Goal: Information Seeking & Learning: Find specific fact

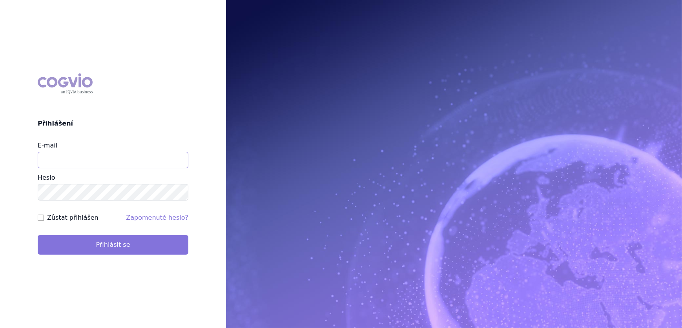
type input "[EMAIL_ADDRESS][DOMAIN_NAME]"
click at [138, 247] on button "Přihlásit se" at bounding box center [113, 245] width 151 height 20
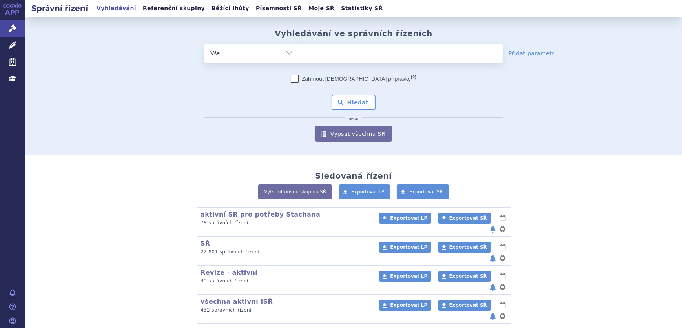
click at [317, 54] on ul at bounding box center [401, 52] width 204 height 16
click at [299, 54] on select at bounding box center [299, 53] width 0 height 20
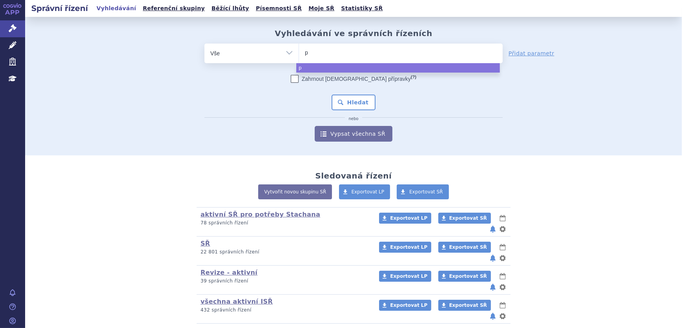
type input "pa"
type input "pall"
type input "palla"
type input "pallad"
type input "palladon"
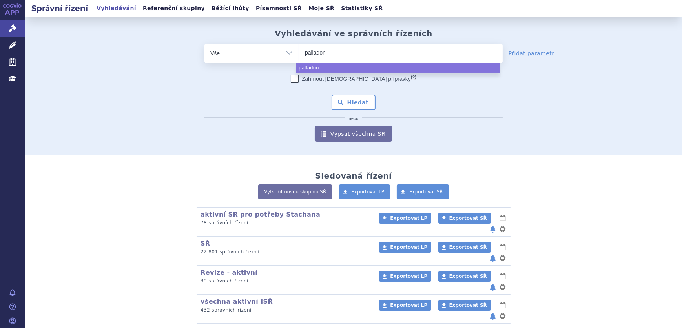
type input "palladone"
select select "palladone"
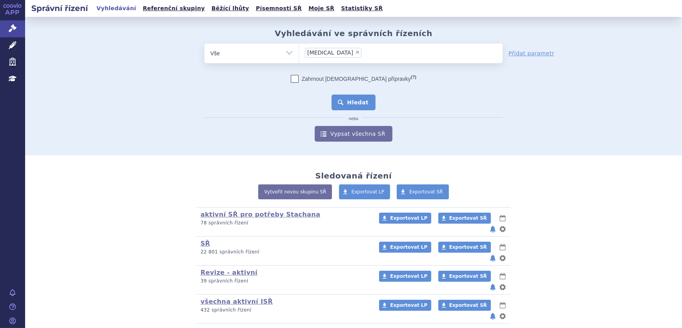
click at [353, 97] on button "Hledat" at bounding box center [354, 103] width 44 height 16
click at [349, 50] on ul at bounding box center [401, 52] width 204 height 16
click at [299, 50] on select at bounding box center [299, 53] width 0 height 20
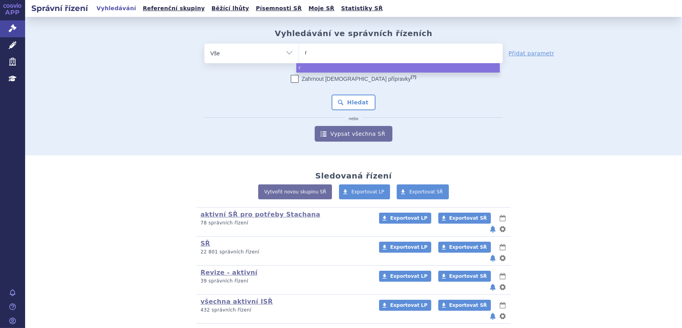
type input "re"
type input "reb"
type input "rebl"
type input "reblo"
type input "reblozy"
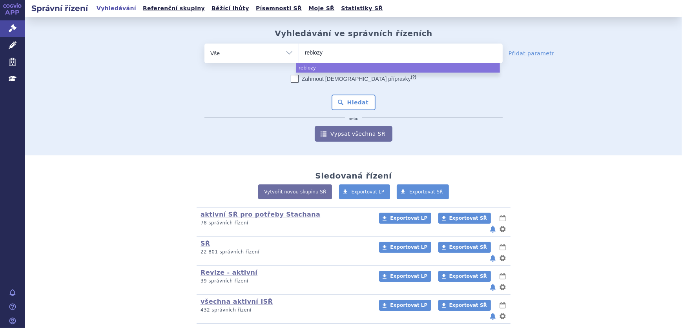
type input "reblozyl"
select select "reblozyl"
click at [361, 101] on button "Hledat" at bounding box center [354, 103] width 44 height 16
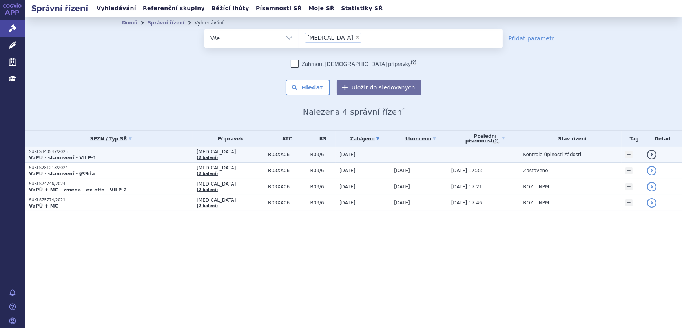
click at [375, 148] on td "25.08.2025" at bounding box center [363, 155] width 55 height 16
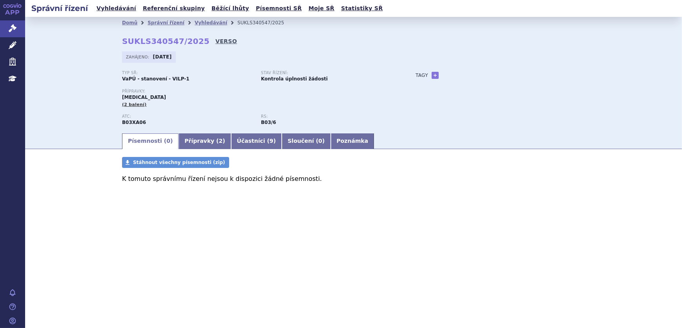
click at [217, 40] on link "VERSO" at bounding box center [227, 41] width 22 height 8
drag, startPoint x: 195, startPoint y: 42, endPoint x: 118, endPoint y: 42, distance: 77.3
click at [118, 42] on div "Domů Správní řízení Vyhledávání SUKLS340547/2025 SUKLS340547/2025 VERSO [GEOGRA…" at bounding box center [353, 81] width 495 height 104
copy strong "SUKLS340547/2025"
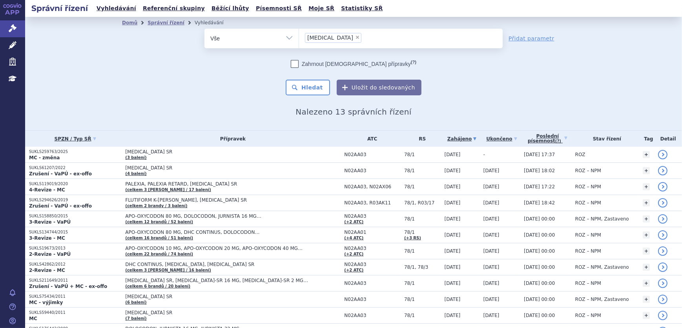
click at [205, 109] on h2 "Nalezeno 13 správních řízení" at bounding box center [353, 111] width 463 height 9
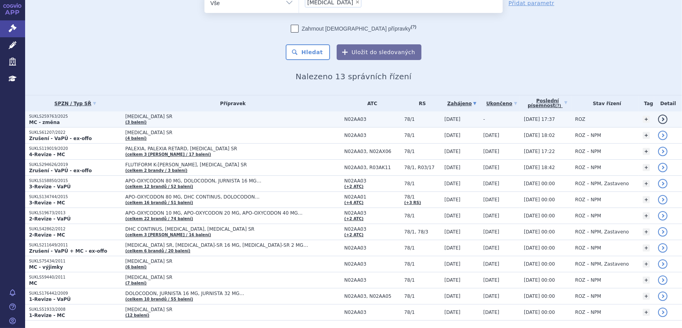
click at [204, 121] on td "PALLADONE SR (3 balení)" at bounding box center [230, 120] width 219 height 16
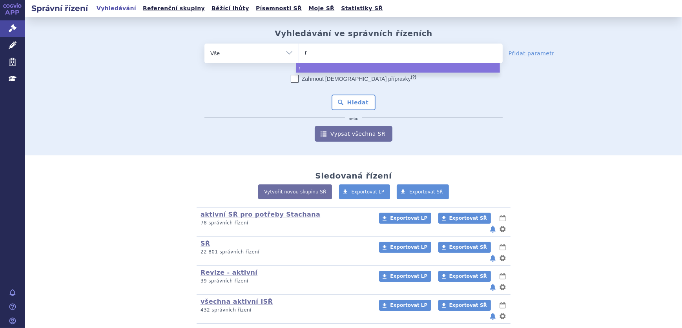
type input "re"
type input "remu"
type input "remur"
type input "remurel"
select select "remurel"
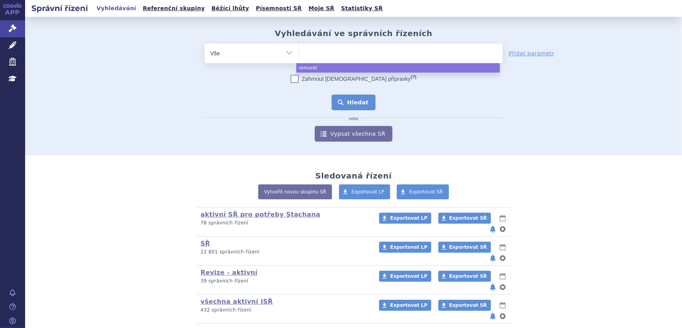
click at [360, 101] on button "Hledat" at bounding box center [354, 103] width 44 height 16
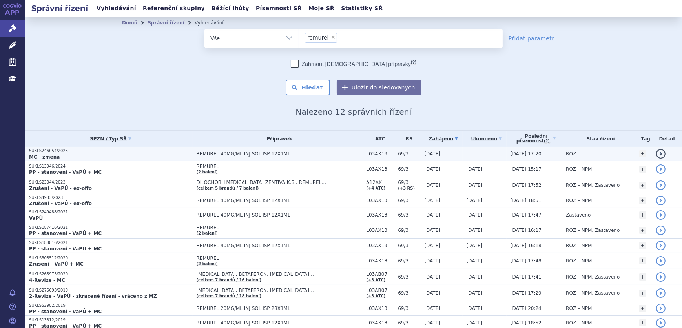
click at [93, 158] on p "MC - změna" at bounding box center [111, 157] width 164 height 6
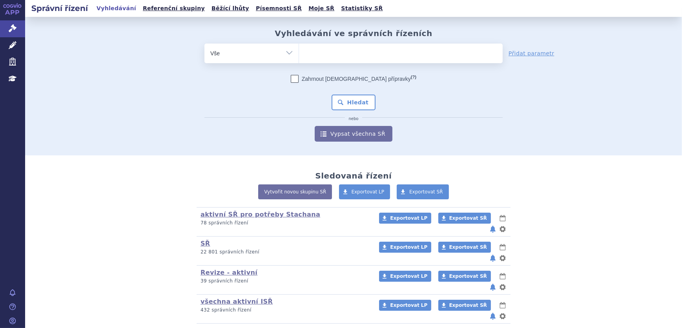
click at [336, 42] on div "Vyhledávání ve správních řízeních odstranit Vše Spisová značka Od" at bounding box center [353, 85] width 495 height 113
drag, startPoint x: 345, startPoint y: 53, endPoint x: 353, endPoint y: 41, distance: 14.3
click at [345, 53] on ul at bounding box center [401, 52] width 204 height 16
click at [299, 53] on select at bounding box center [299, 53] width 0 height 20
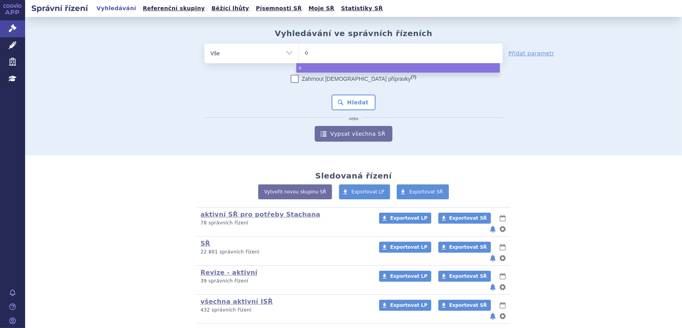
type input "om"
type input "omj"
type input "omjja"
type input "omjjara"
select select "omjjara"
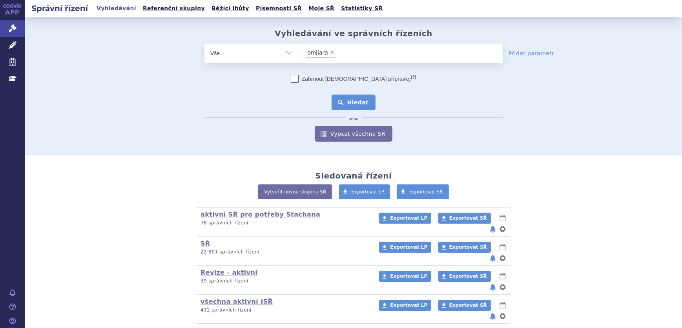
click at [359, 99] on button "Hledat" at bounding box center [354, 103] width 44 height 16
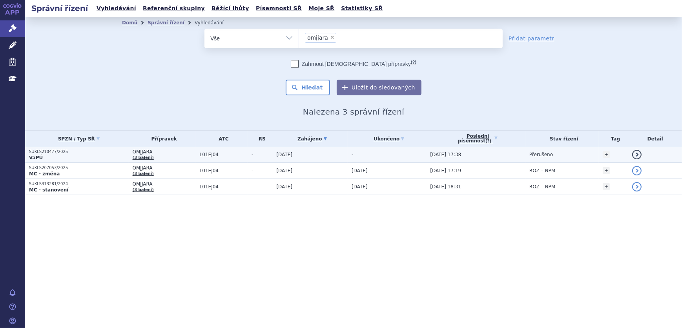
click at [478, 155] on td "26.08.2025 17:38" at bounding box center [475, 155] width 99 height 16
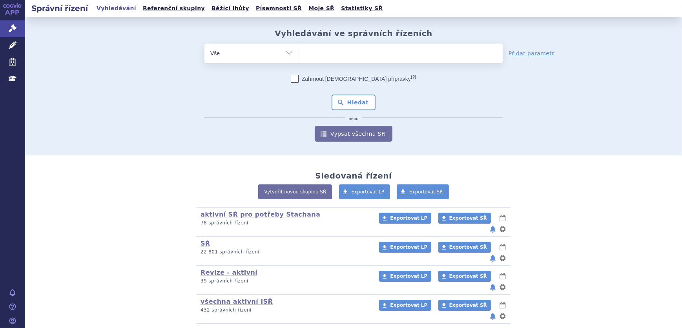
click at [320, 53] on ul at bounding box center [401, 52] width 204 height 16
click at [299, 53] on select at bounding box center [299, 53] width 0 height 20
type input "ul"
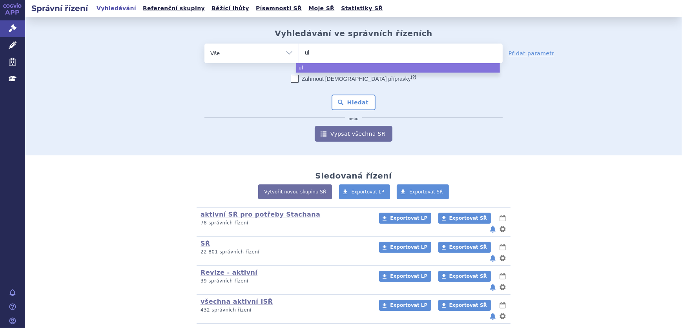
type input "ult"
type input "ulto"
type input "ultomi"
type input "ultomiri"
type input "ultomiris"
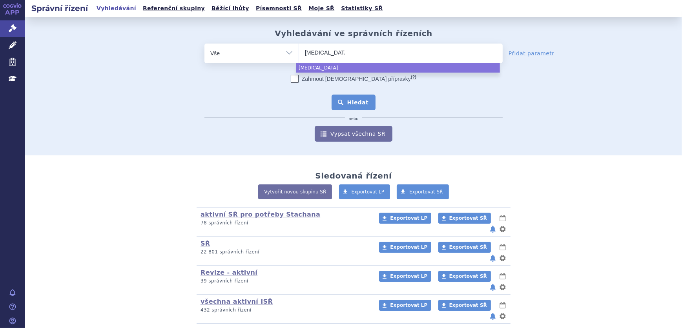
select select "ultomiris"
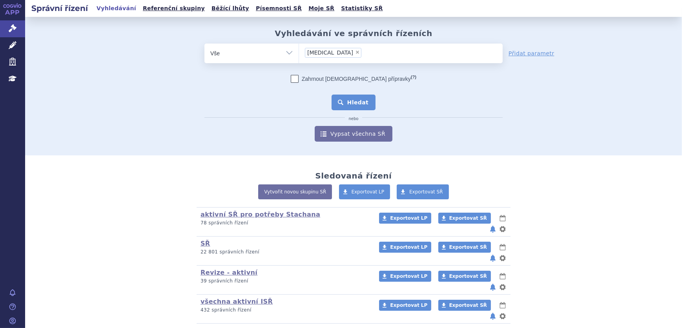
click at [356, 98] on button "Hledat" at bounding box center [354, 103] width 44 height 16
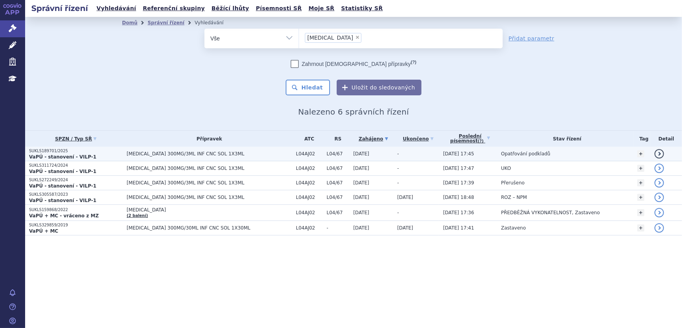
click at [414, 157] on td "-" at bounding box center [416, 154] width 46 height 15
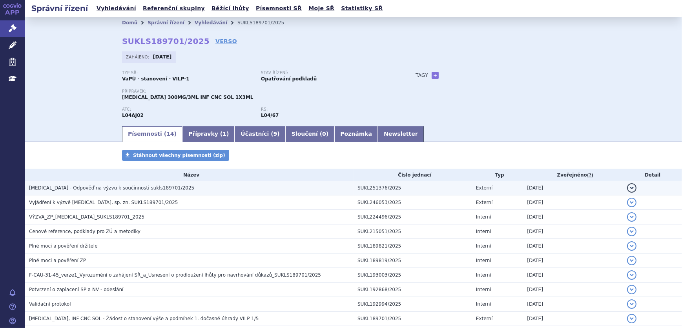
click at [115, 188] on span "ULTOMIRIS - Odpověď na výzvu k součinnosti sukls189701/2025" at bounding box center [111, 187] width 165 height 5
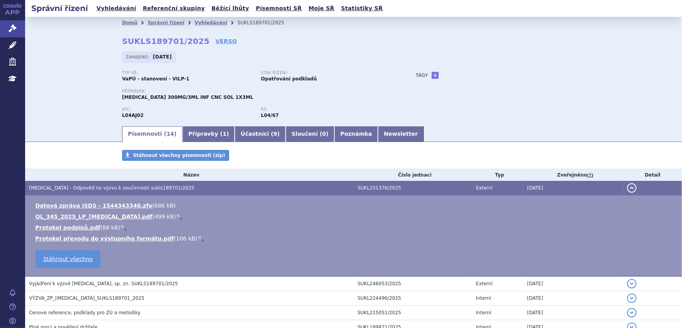
click at [176, 216] on link "🔍" at bounding box center [179, 217] width 7 height 6
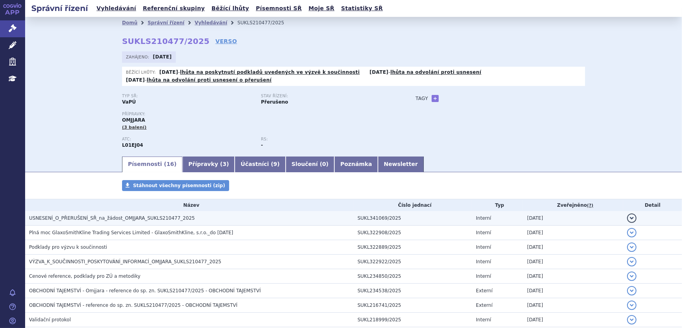
click at [183, 222] on td "USNESENÍ_O_PŘERUŠENÍ_SŘ_na_žádost_OMJJARA_SUKLS210477_2025" at bounding box center [189, 218] width 329 height 15
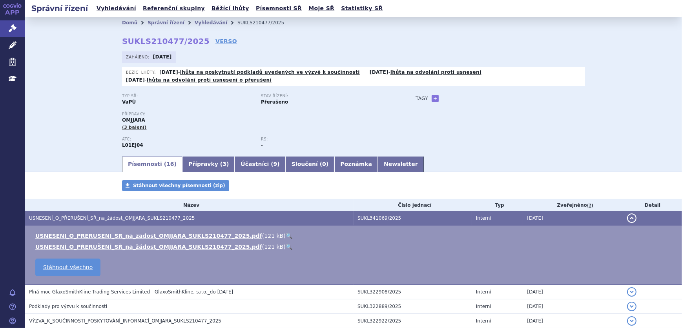
click at [286, 234] on link "🔍" at bounding box center [289, 236] width 7 height 6
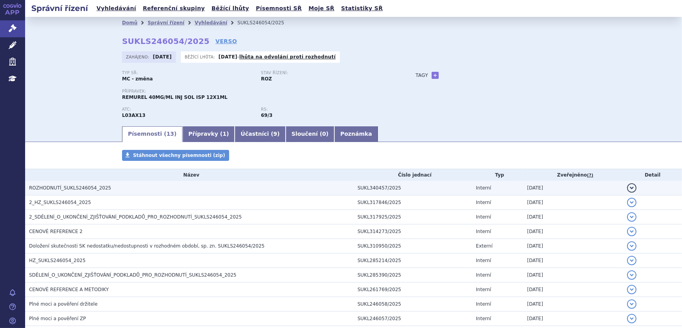
click at [90, 190] on span "ROZHODNUTÍ_SUKLS246054_2025" at bounding box center [70, 187] width 82 height 5
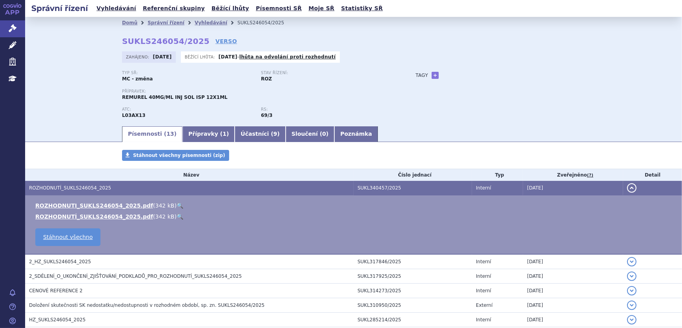
click at [177, 204] on link "🔍" at bounding box center [180, 206] width 7 height 6
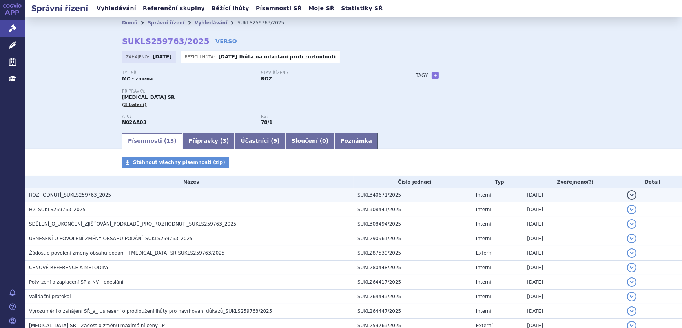
scroll to position [35, 0]
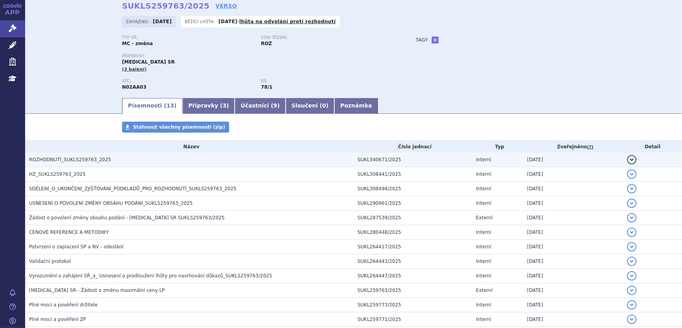
click at [75, 163] on h3 "ROZHODNUTÍ_SUKLS259763_2025" at bounding box center [191, 160] width 325 height 8
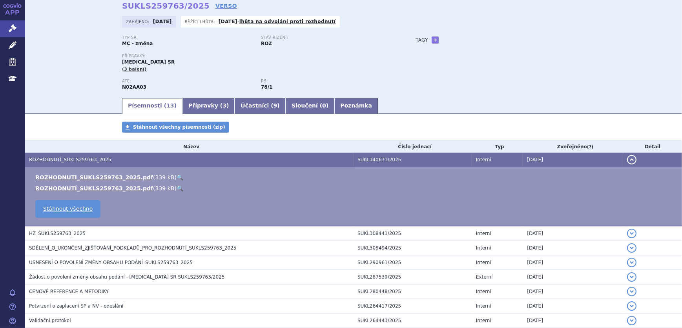
click at [177, 175] on link "🔍" at bounding box center [180, 177] width 7 height 6
click at [18, 46] on link "Léčivé přípravky" at bounding box center [12, 45] width 25 height 16
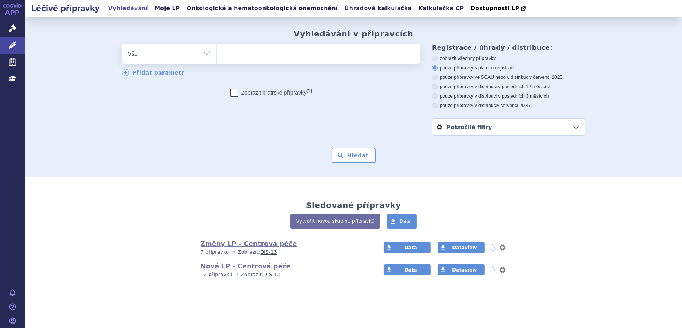
click at [244, 51] on ul at bounding box center [319, 52] width 204 height 16
click at [217, 51] on select at bounding box center [216, 54] width 0 height 20
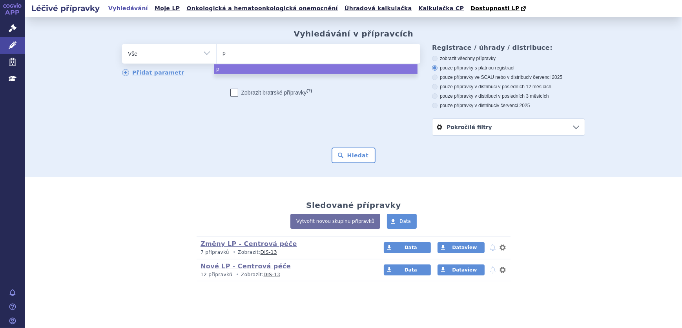
type input "pa"
type input "pall"
type input "palla"
type input "pallado"
type input "palladon"
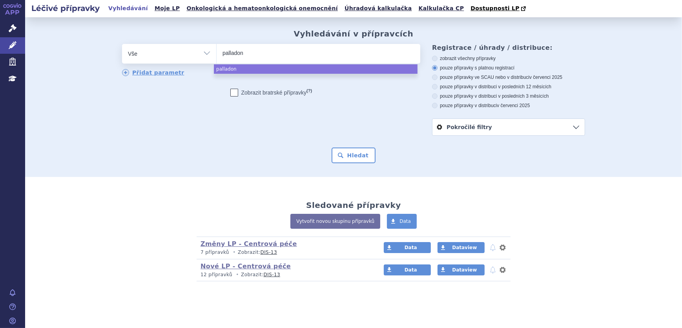
type input "palladone"
type input "palladone s"
type input "palladone sr"
select select "palladone sr"
click at [364, 158] on button "Hledat" at bounding box center [354, 156] width 44 height 16
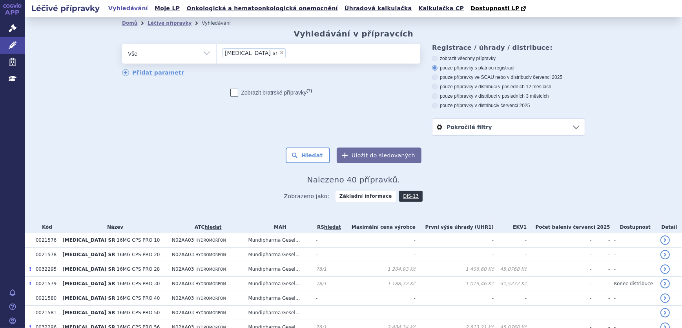
click at [168, 48] on select "Vše Přípravek/SUKL kód MAH VPOIS ATC/Aktivní látka Léková forma Síla" at bounding box center [169, 53] width 94 height 18
select select "filter-atc-group"
click at [122, 44] on select "Vše Přípravek/SUKL kód MAH VPOIS ATC/Aktivní látka Léková forma Síla" at bounding box center [169, 53] width 94 height 18
click at [300, 58] on ul at bounding box center [319, 52] width 204 height 16
click at [217, 58] on select at bounding box center [216, 54] width 0 height 20
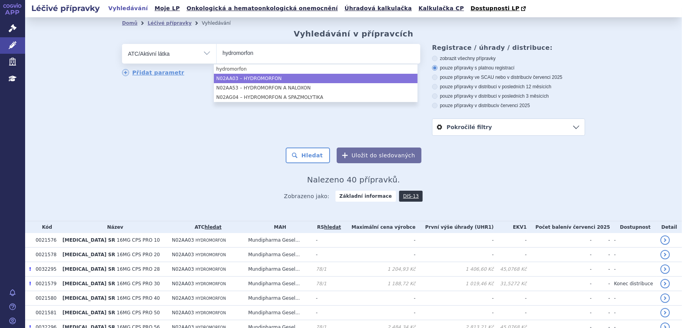
type input "hydromorfon"
select select "N02AA03"
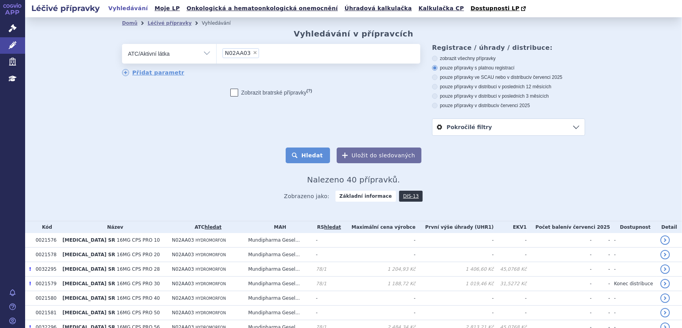
click at [289, 160] on button "Hledat" at bounding box center [308, 156] width 44 height 16
click at [457, 79] on label "pouze přípravky ve SCAU nebo v distribuci v červenci 2025" at bounding box center [508, 77] width 153 height 6
click at [438, 79] on input "pouze přípravky ve SCAU nebo v distribuci v červenci 2025" at bounding box center [435, 78] width 5 height 5
radio input "true"
click at [304, 160] on button "Hledat" at bounding box center [308, 156] width 44 height 16
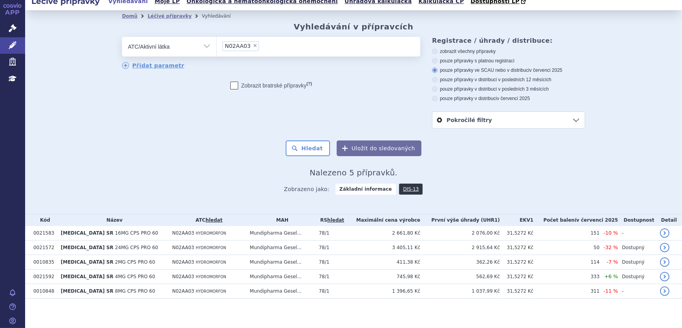
scroll to position [9, 0]
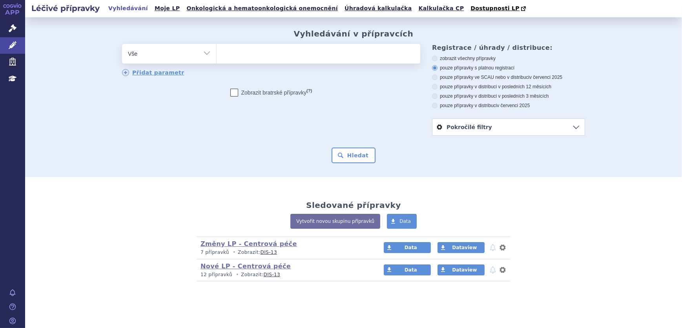
click at [298, 53] on ul at bounding box center [319, 52] width 204 height 16
click at [217, 53] on select at bounding box center [216, 54] width 0 height 20
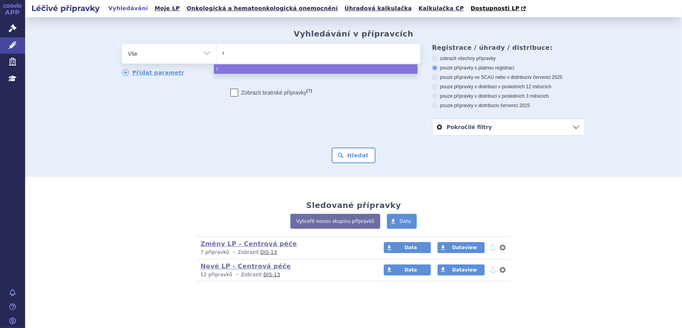
type input "re"
type input "reb"
type input "reblo"
type input "rebloz"
type input "reblozy"
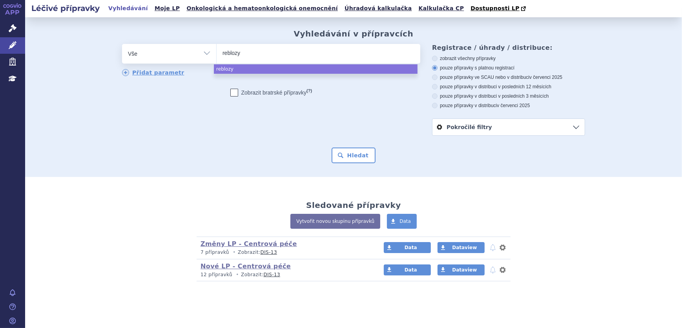
type input "reblozyl"
select select "reblozyl"
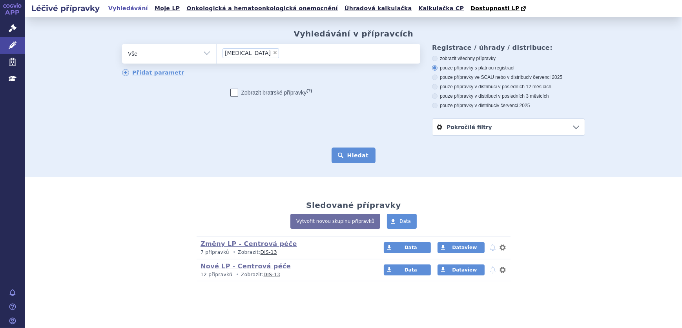
click at [345, 161] on button "Hledat" at bounding box center [354, 156] width 44 height 16
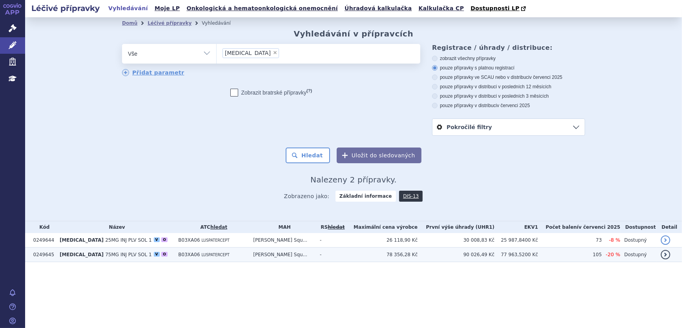
click at [114, 256] on span "75MG INJ PLV SOL 1" at bounding box center [128, 254] width 46 height 5
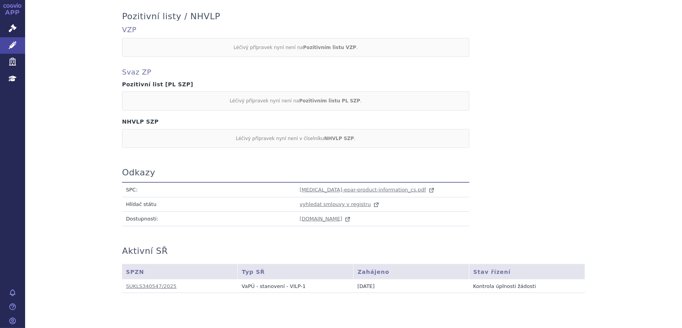
scroll to position [691, 0]
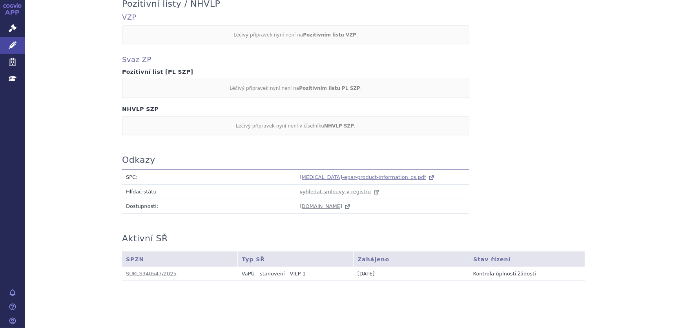
click at [329, 174] on span "[MEDICAL_DATA]-epar-product-information_cs.pdf" at bounding box center [363, 177] width 126 height 6
